Goal: Task Accomplishment & Management: Complete application form

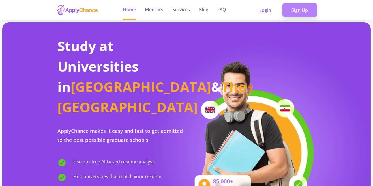
click at [303, 7] on link "Sign Up" at bounding box center [299, 10] width 35 height 14
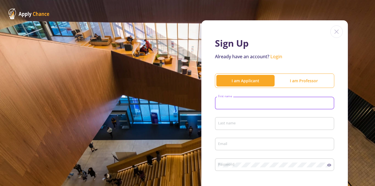
click at [265, 101] on input "First name" at bounding box center [275, 103] width 115 height 5
type input "[PERSON_NAME]"
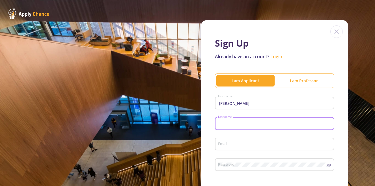
click at [241, 124] on input "Last name" at bounding box center [275, 123] width 115 height 5
type input "jahanyar"
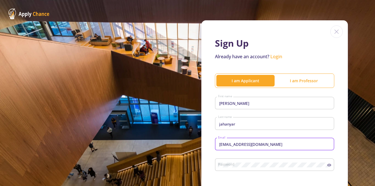
type input "[EMAIL_ADDRESS][DOMAIN_NAME]"
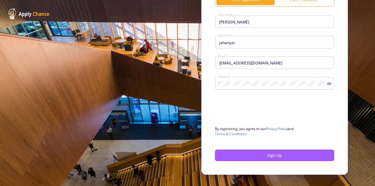
scroll to position [84, 0]
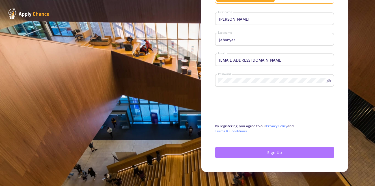
click at [252, 152] on button "Sign Up" at bounding box center [274, 153] width 119 height 12
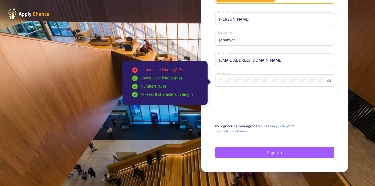
click at [327, 81] on icon at bounding box center [329, 81] width 5 height 5
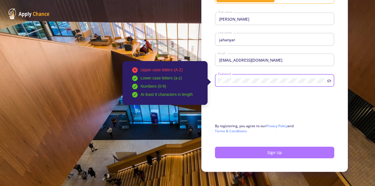
click at [263, 150] on button "Sign Up" at bounding box center [274, 153] width 119 height 12
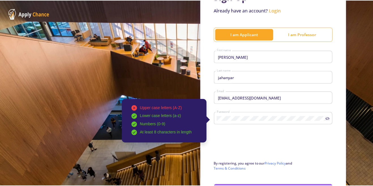
scroll to position [69, 0]
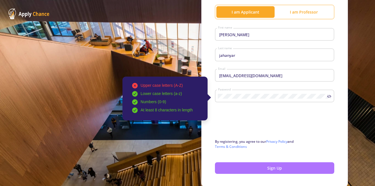
click at [265, 167] on button "Sign Up" at bounding box center [274, 168] width 119 height 12
click at [248, 166] on button "Sign Up" at bounding box center [274, 168] width 119 height 12
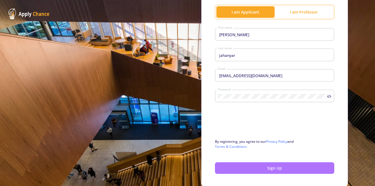
click at [268, 167] on button "Sign Up" at bounding box center [274, 168] width 119 height 12
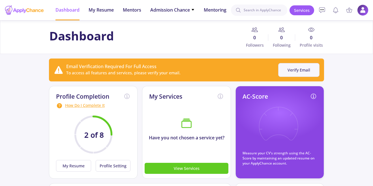
click at [301, 69] on button "Verify Email" at bounding box center [298, 70] width 41 height 14
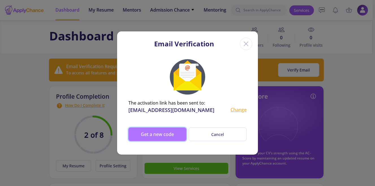
click at [159, 139] on button "Get a new code" at bounding box center [157, 135] width 58 height 14
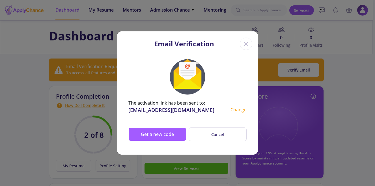
click at [249, 41] on icon "Close" at bounding box center [246, 43] width 9 height 9
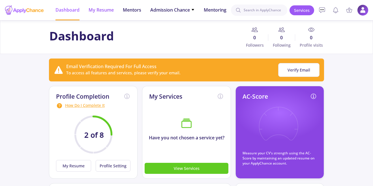
click at [107, 10] on span "My Resume" at bounding box center [101, 10] width 25 height 7
